Goal: Find specific page/section: Find specific page/section

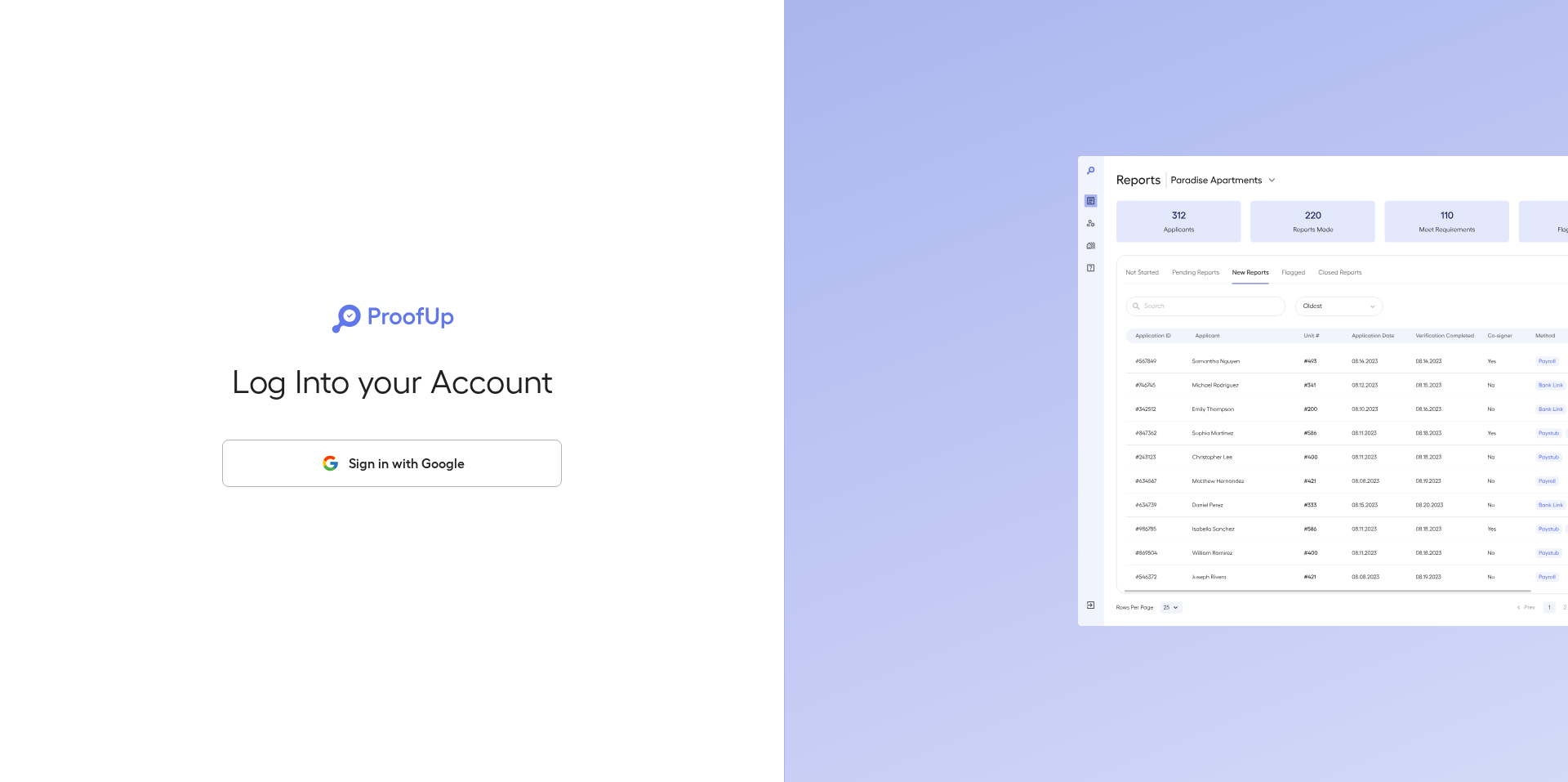
click at [435, 475] on button "Sign in with Google" at bounding box center [392, 463] width 339 height 47
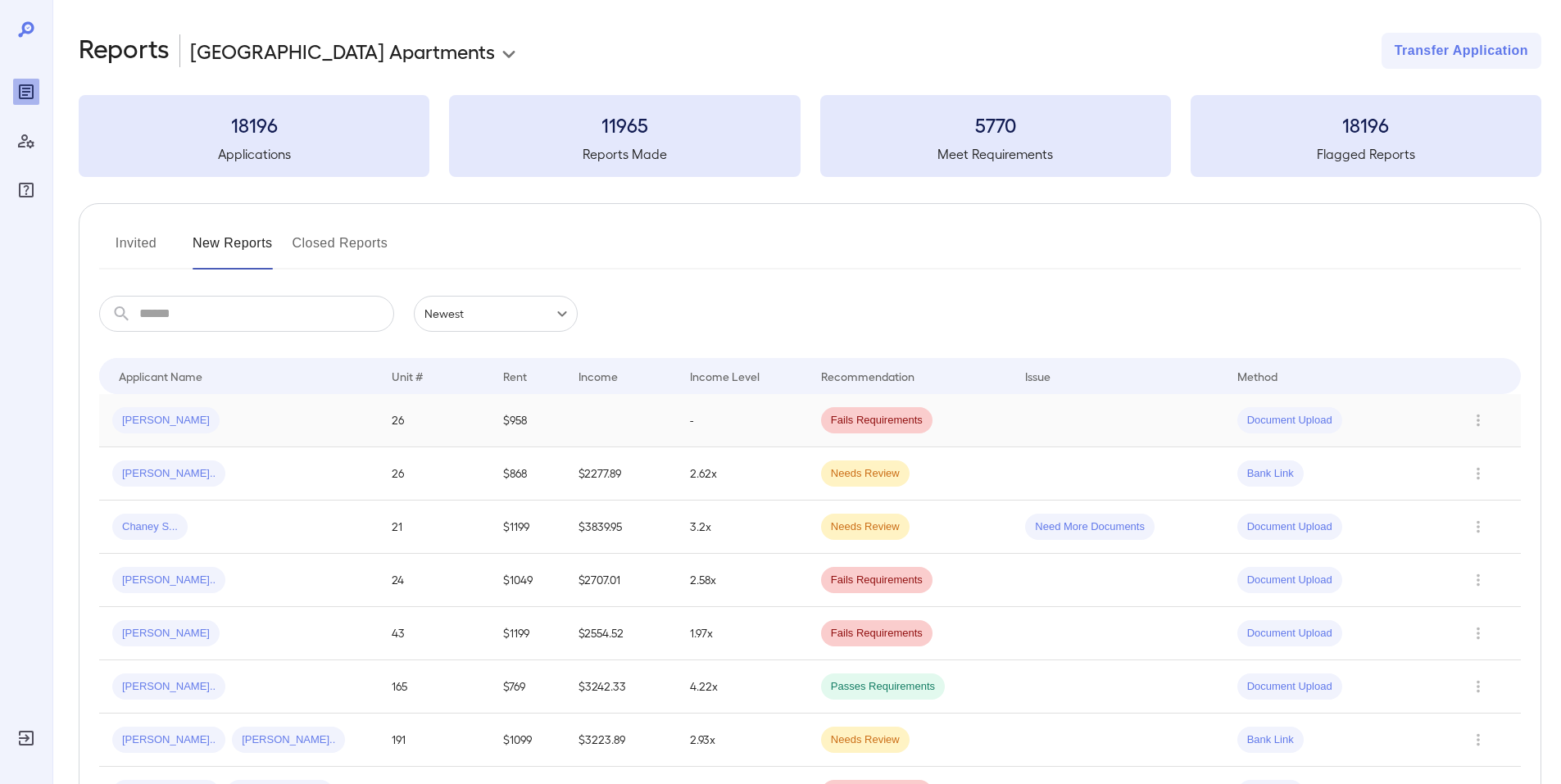
click at [589, 436] on td at bounding box center [621, 420] width 111 height 53
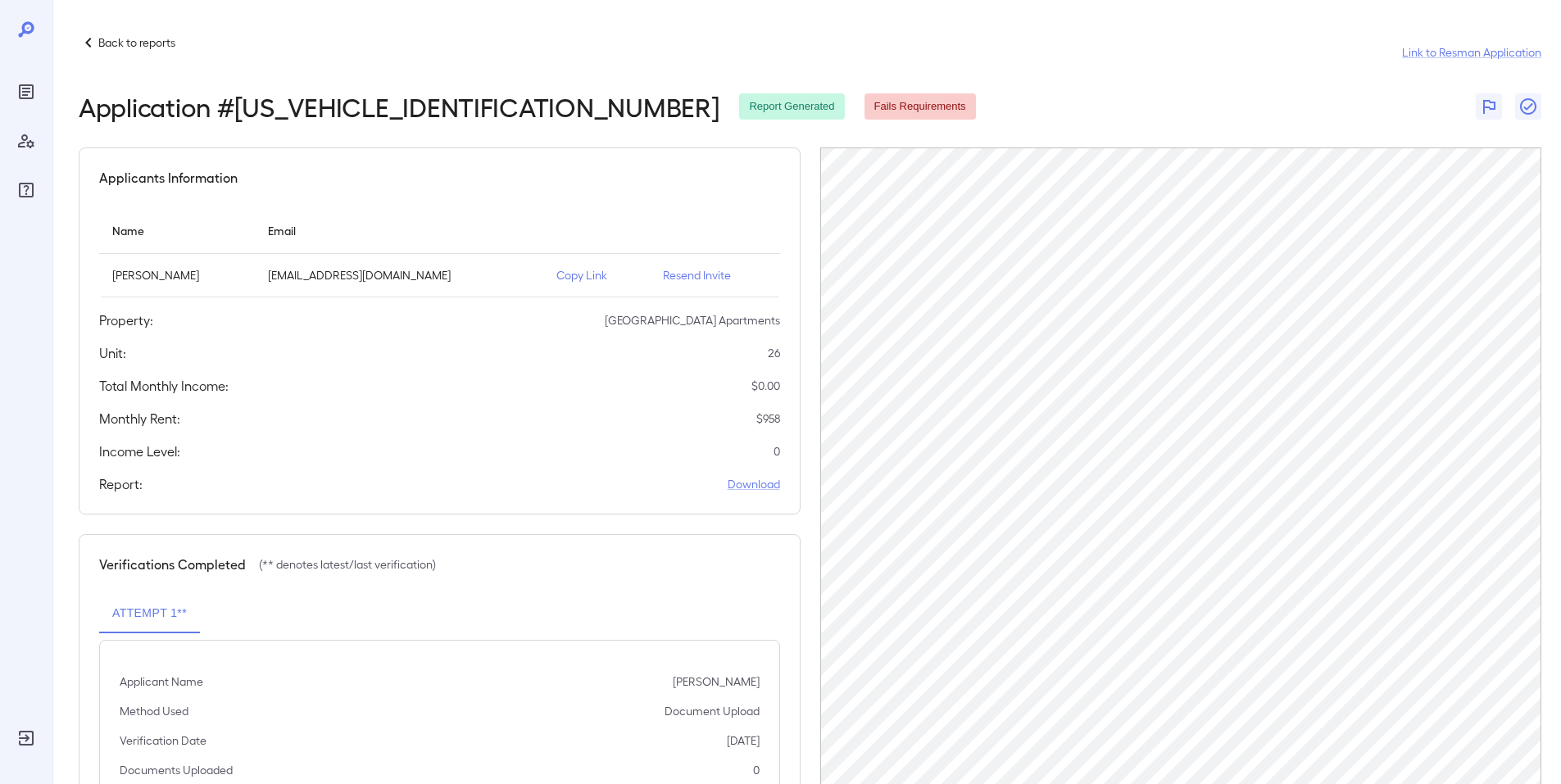
click at [84, 48] on icon at bounding box center [88, 42] width 19 height 19
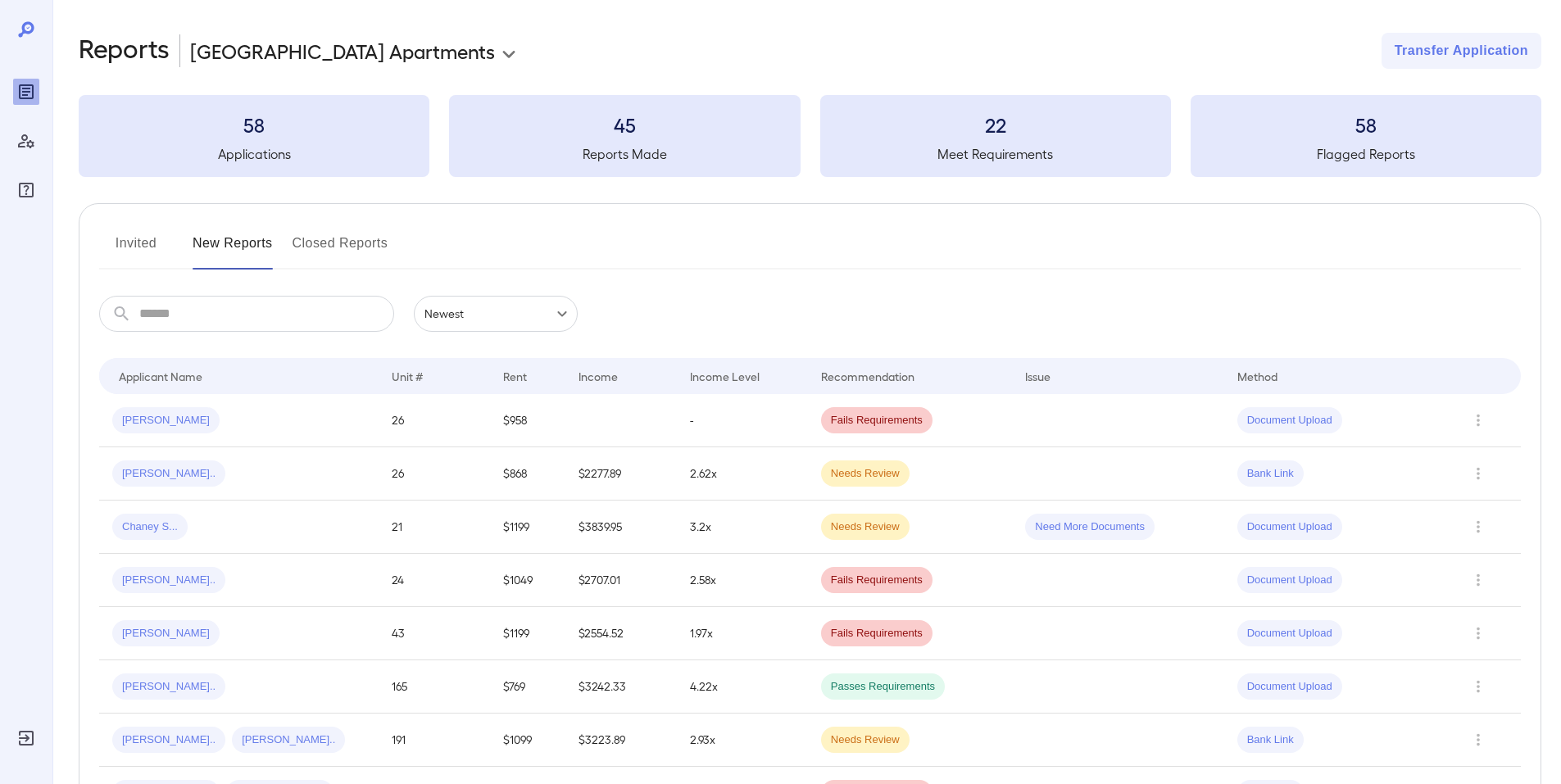
click at [119, 256] on button "Invited" at bounding box center [136, 249] width 74 height 39
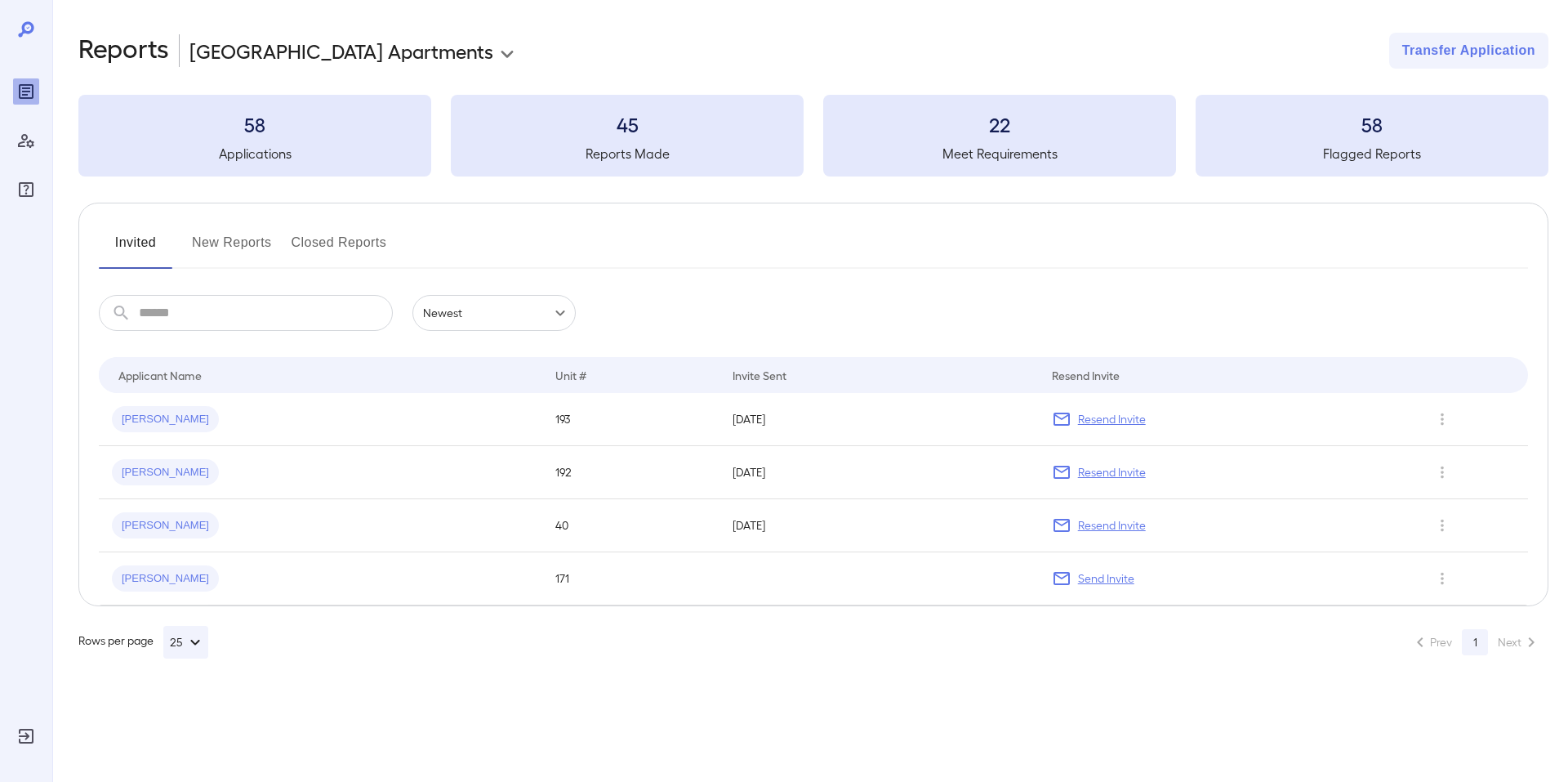
click at [248, 241] on button "New Reports" at bounding box center [232, 249] width 80 height 39
